Goal: Task Accomplishment & Management: Complete application form

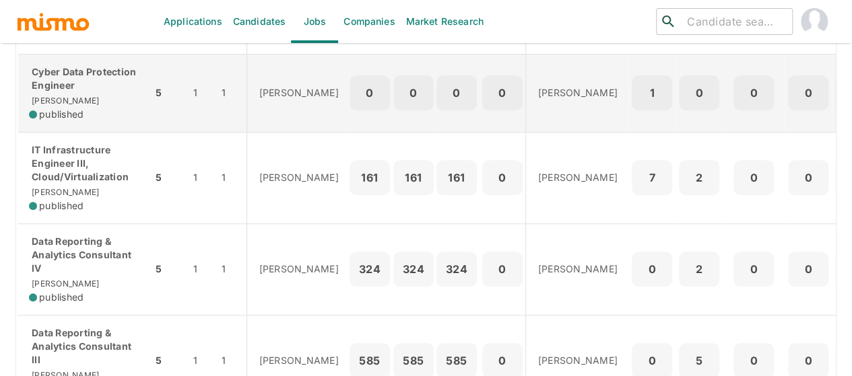
scroll to position [523, 0]
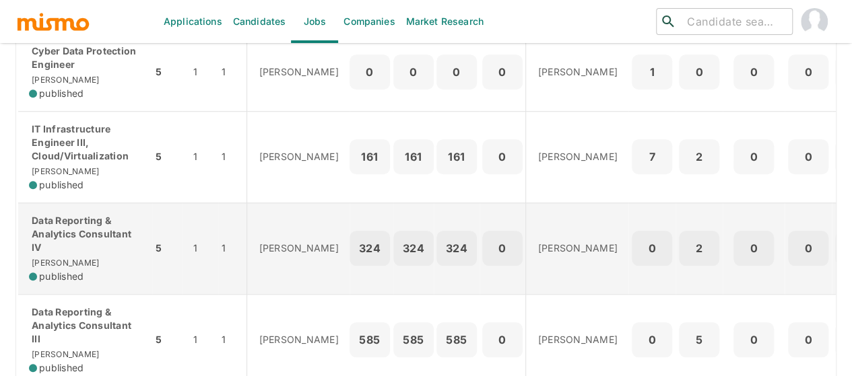
click at [73, 249] on p "Data Reporting & Analytics Consultant IV" at bounding box center [85, 234] width 112 height 40
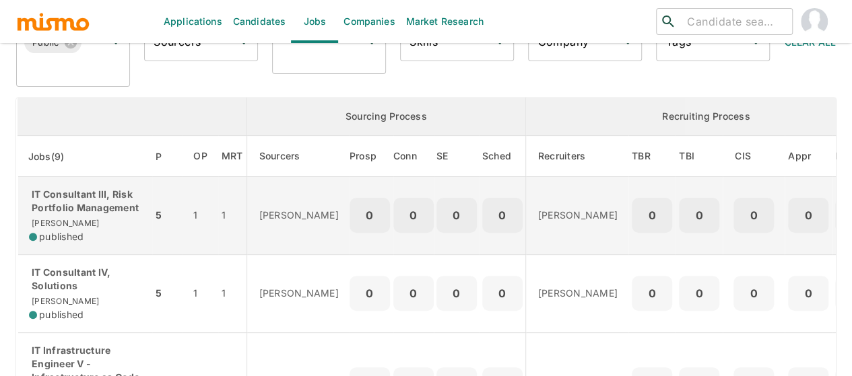
scroll to position [0, 0]
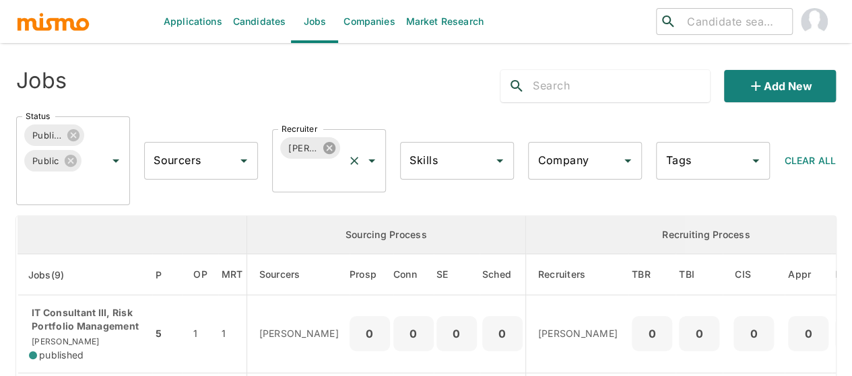
click at [335, 149] on icon at bounding box center [329, 148] width 12 height 12
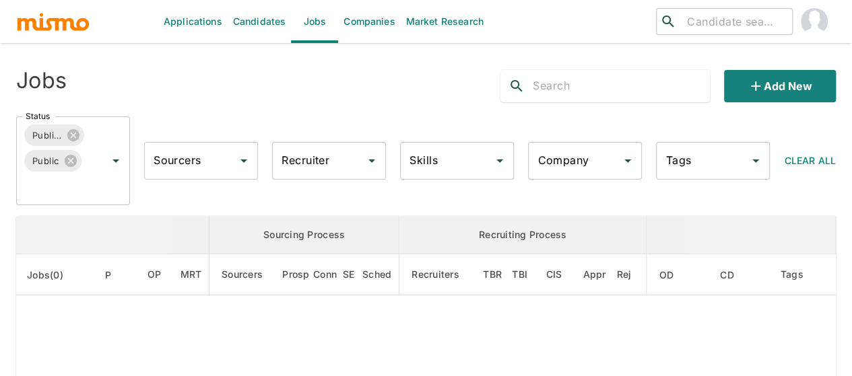
click at [311, 159] on div "Recruiter Recruiter" at bounding box center [329, 161] width 114 height 38
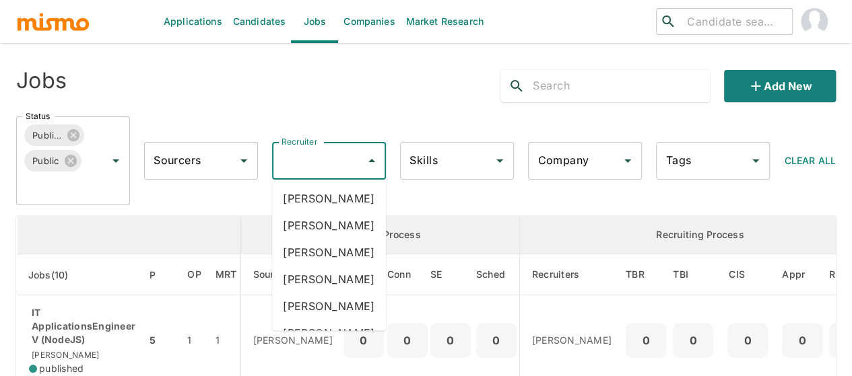
click at [311, 159] on input "Recruiter" at bounding box center [318, 161] width 81 height 26
type input "pao"
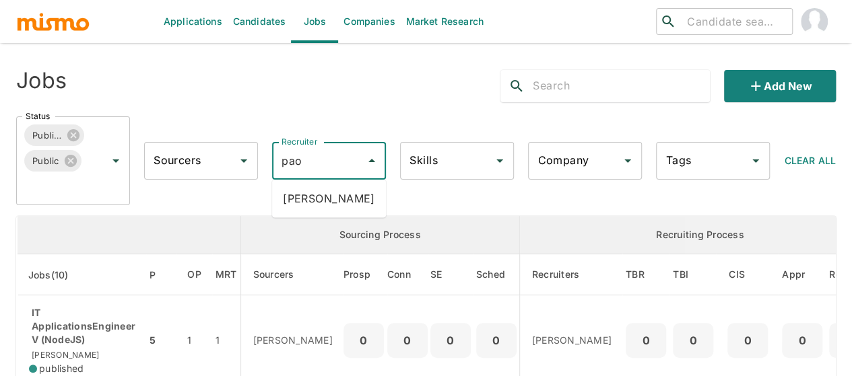
click at [318, 207] on li "Paola Pacheco" at bounding box center [329, 198] width 114 height 27
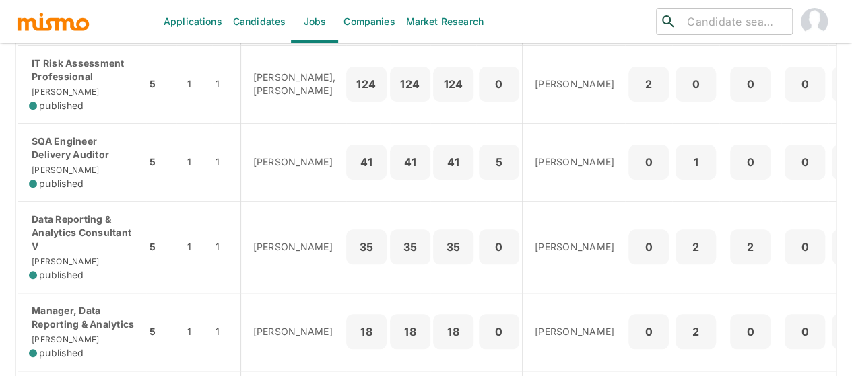
scroll to position [616, 0]
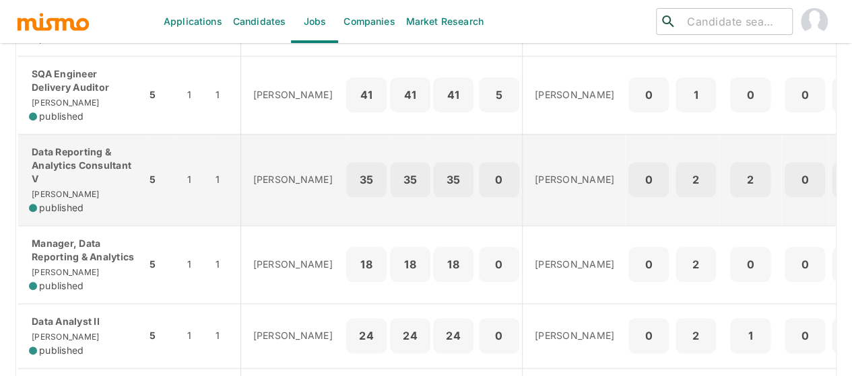
click at [78, 182] on div "Data Reporting & Analytics Consultant V Kaiser published" at bounding box center [82, 179] width 106 height 69
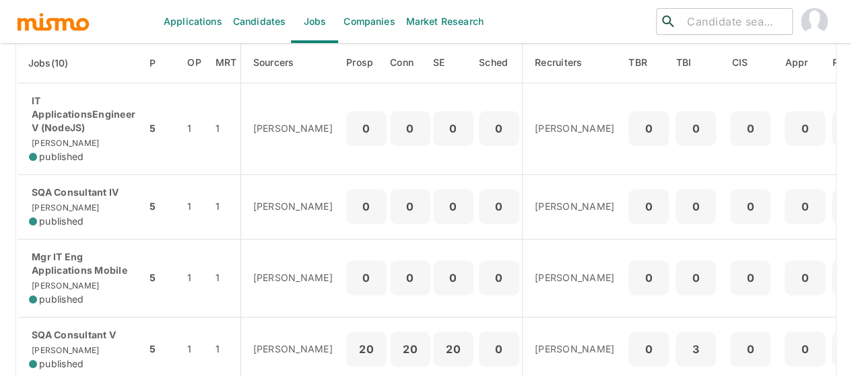
scroll to position [0, 0]
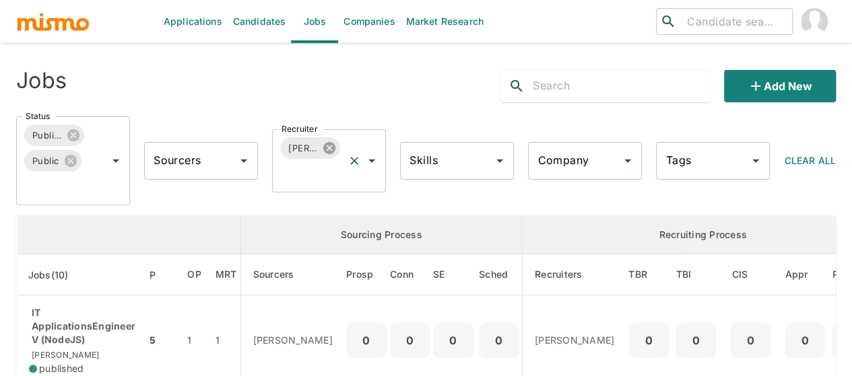
click at [327, 143] on icon at bounding box center [329, 148] width 12 height 12
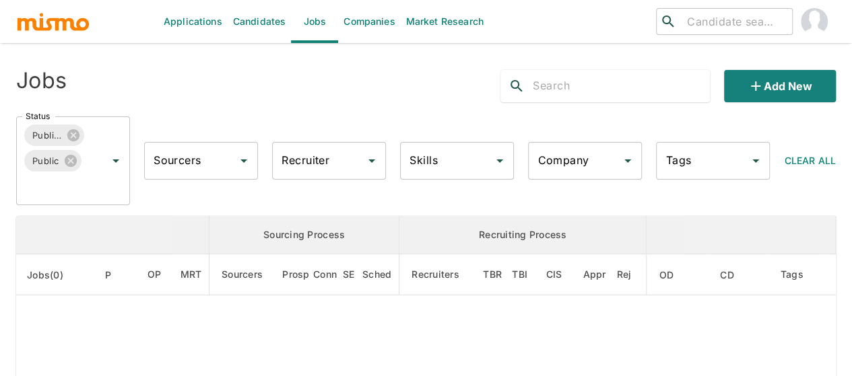
click at [307, 165] on div "Recruiter Recruiter" at bounding box center [329, 161] width 114 height 38
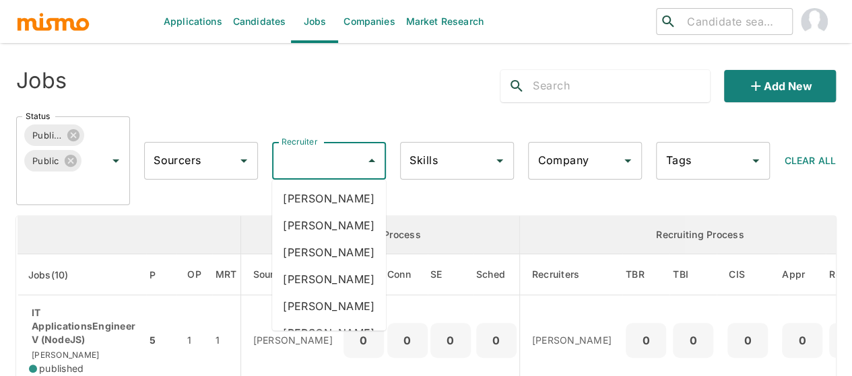
click at [307, 164] on input "Recruiter" at bounding box center [318, 161] width 81 height 26
type input "mai"
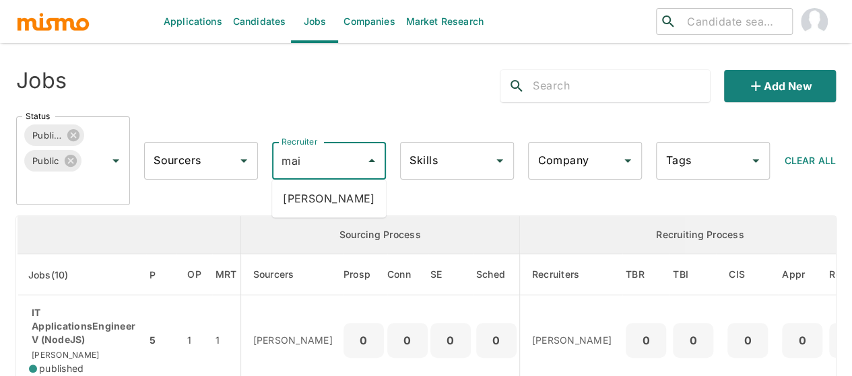
click at [306, 203] on li "Maia Reyes" at bounding box center [329, 198] width 114 height 27
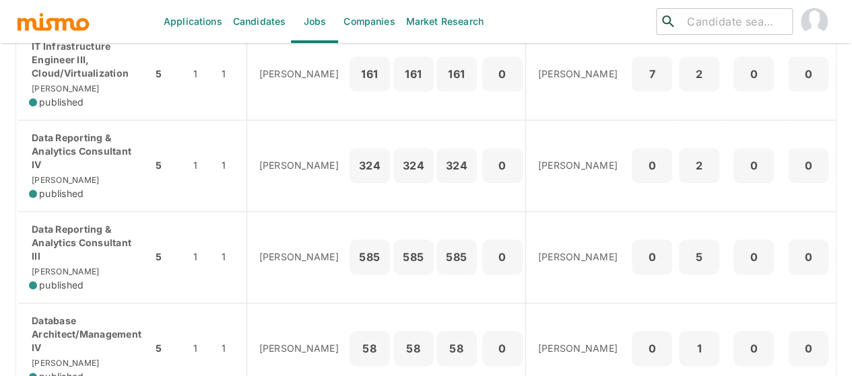
scroll to position [539, 0]
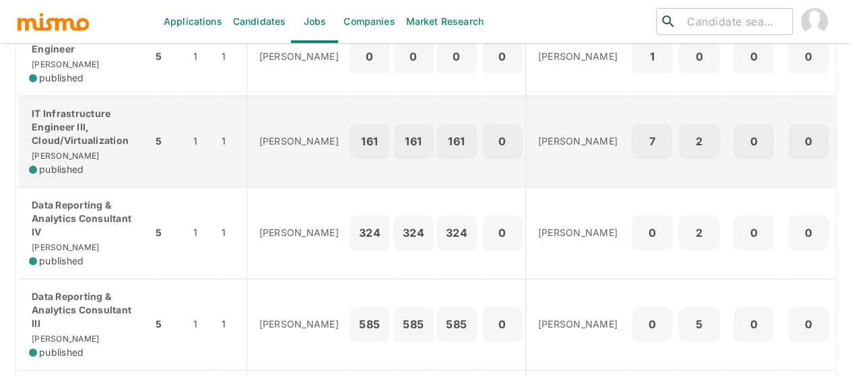
click at [58, 141] on p "IT Infrastructure Engineer III, Cloud/Virtualization" at bounding box center [85, 127] width 112 height 40
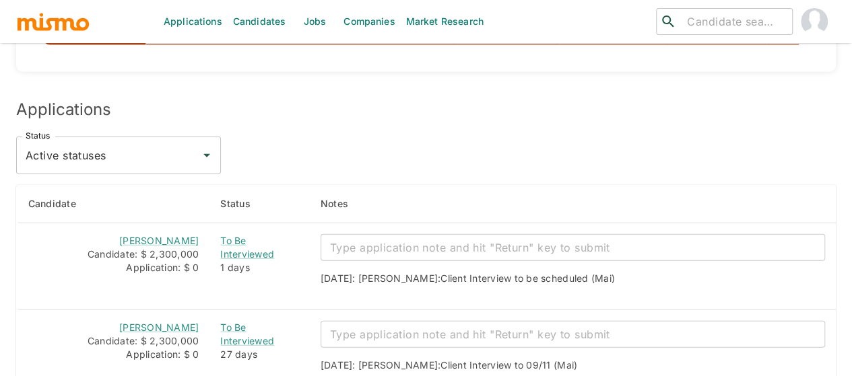
scroll to position [1549, 0]
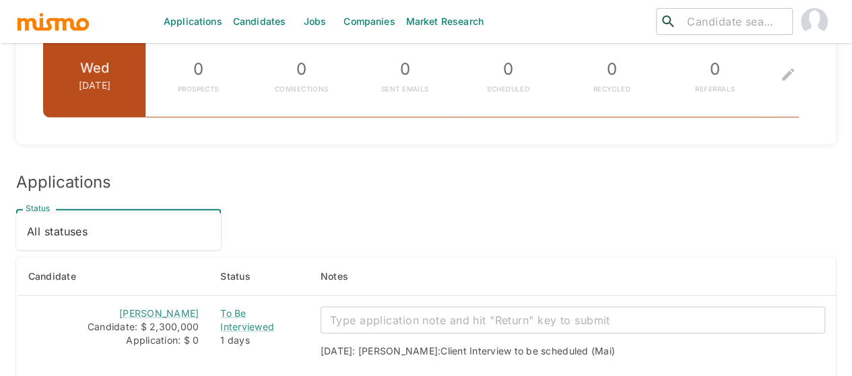
click at [147, 215] on input "Active statuses" at bounding box center [108, 228] width 172 height 26
click at [112, 228] on li "All statuses" at bounding box center [118, 231] width 205 height 27
type input "All statuses"
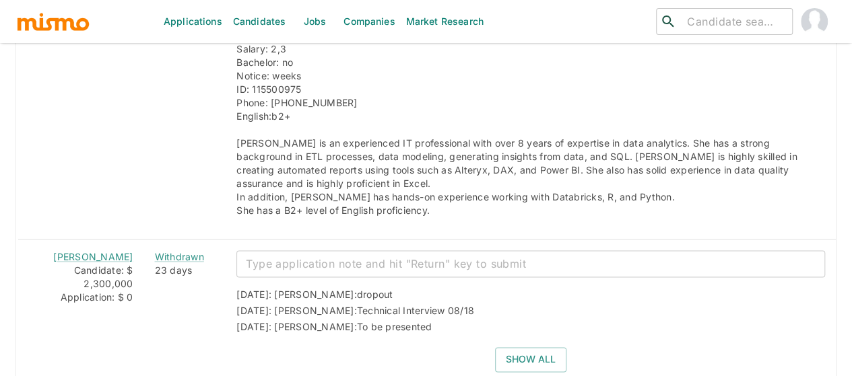
scroll to position [3361, 0]
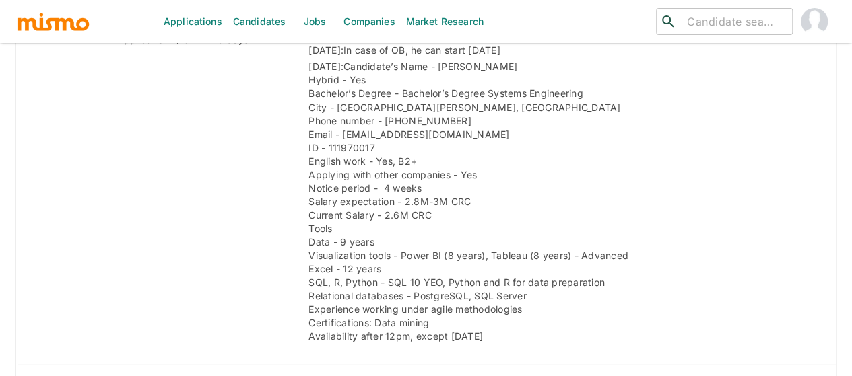
scroll to position [1751, 0]
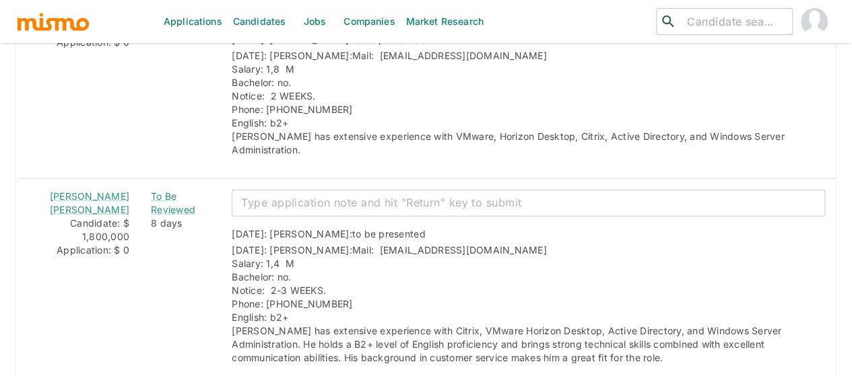
scroll to position [1462, 0]
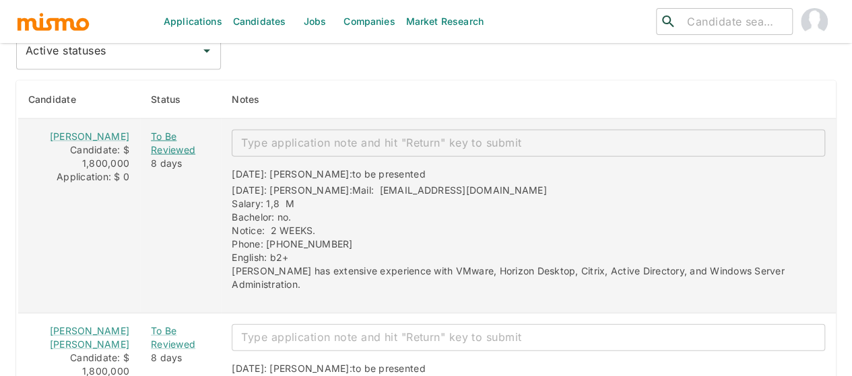
click at [156, 130] on div "To Be Reviewed" at bounding box center [180, 143] width 59 height 27
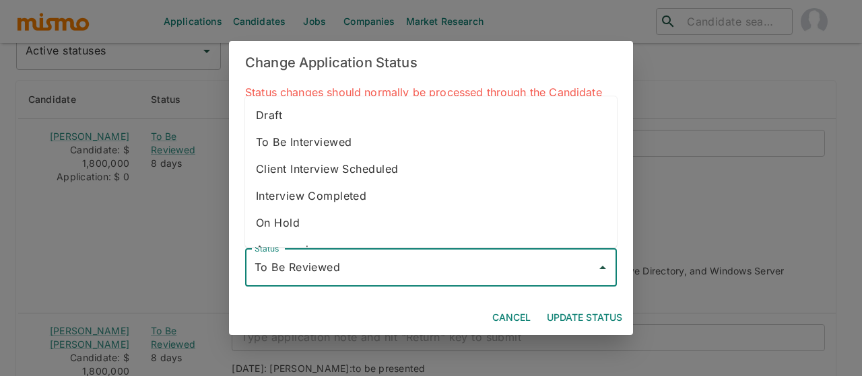
click at [290, 266] on input "To Be Reviewed" at bounding box center [420, 268] width 339 height 26
click at [335, 143] on li "To Be Interviewed" at bounding box center [431, 142] width 372 height 27
type input "To Be Interviewed"
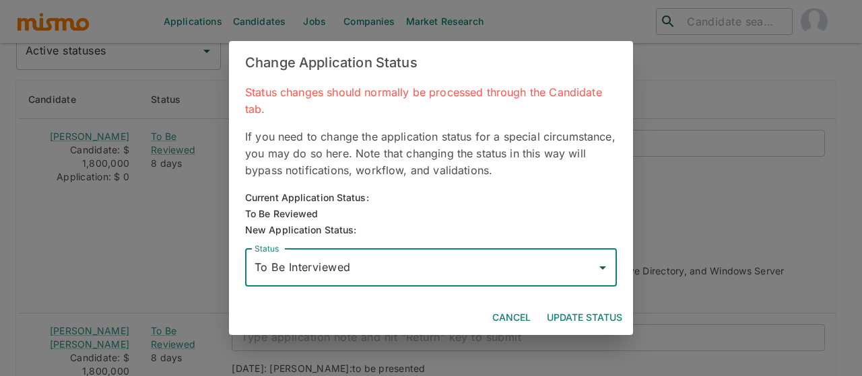
click at [575, 312] on button "Update Status" at bounding box center [584, 318] width 86 height 25
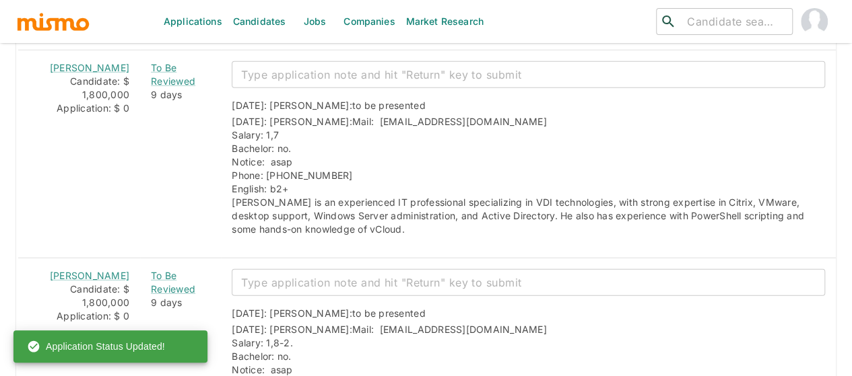
scroll to position [2001, 0]
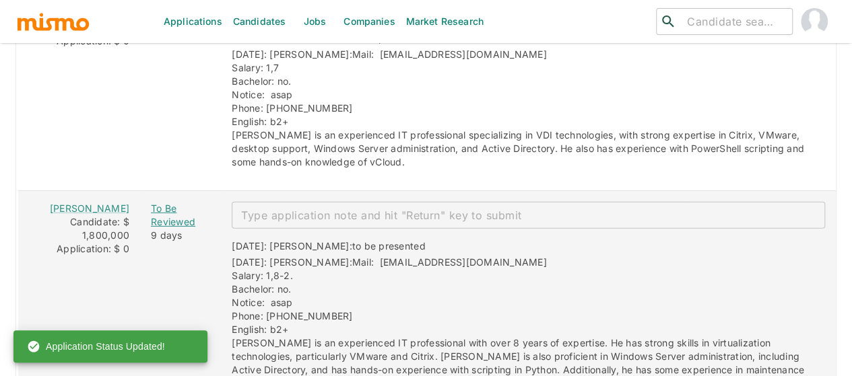
click at [151, 202] on div "To Be Reviewed" at bounding box center [180, 215] width 59 height 27
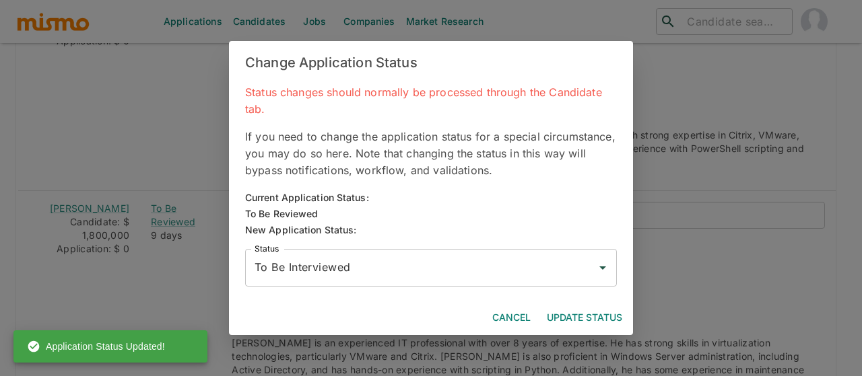
click at [589, 323] on button "Update Status" at bounding box center [584, 318] width 86 height 25
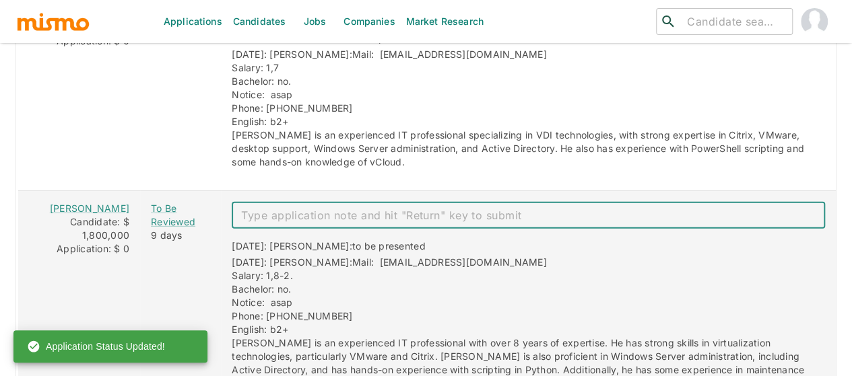
click at [349, 208] on textarea "enhanced table" at bounding box center [528, 215] width 574 height 15
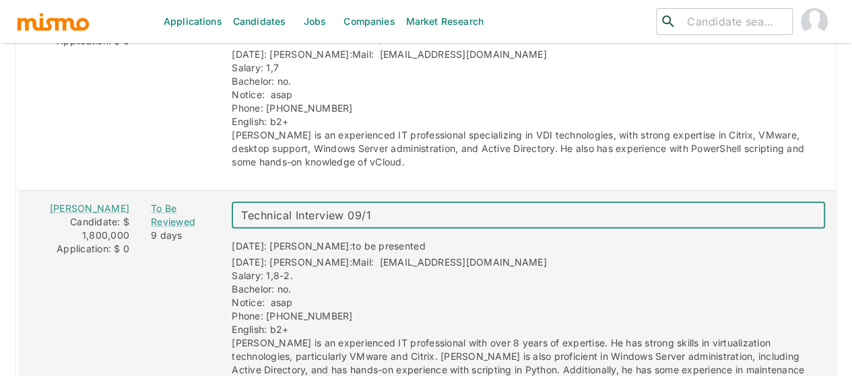
type textarea "Technical Interview 09/16"
drag, startPoint x: 362, startPoint y: 182, endPoint x: 212, endPoint y: 187, distance: 150.2
click at [221, 191] on div "Technical Interview 09/16 x ​" at bounding box center [523, 210] width 604 height 38
click at [378, 208] on textarea "Technical Interview 09/16" at bounding box center [528, 215] width 574 height 15
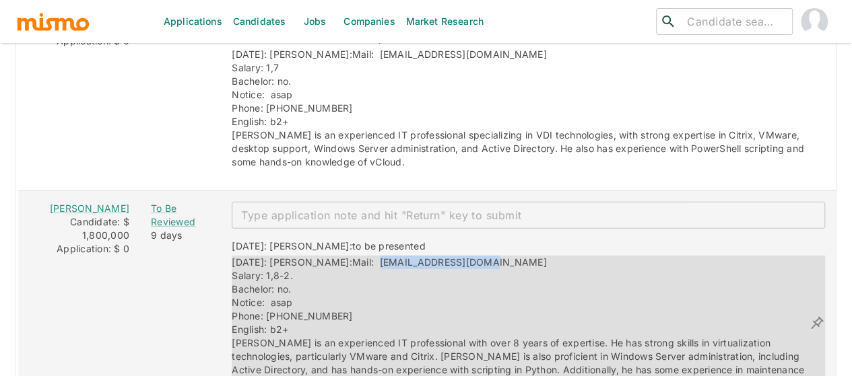
drag, startPoint x: 455, startPoint y: 230, endPoint x: 335, endPoint y: 224, distance: 119.3
click at [335, 256] on div "08/28/2025: Kaiser: Mail: Kevinhch@hotmail.com Salary: 1,8-2. Bachelor: no. Not…" at bounding box center [520, 323] width 577 height 135
copy span "Kevinhch@hotmail.com"
